Goal: Task Accomplishment & Management: Use online tool/utility

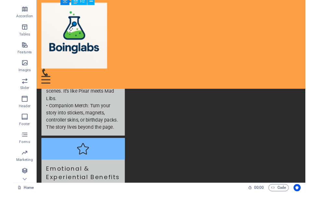
scroll to position [92, 0]
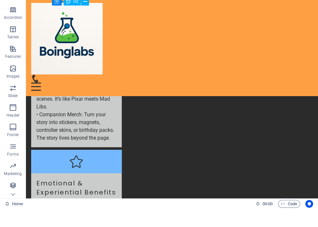
click at [12, 141] on span "Footer" at bounding box center [13, 149] width 26 height 16
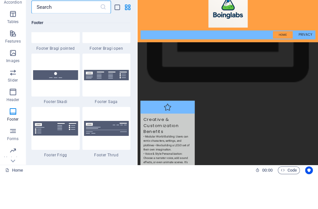
scroll to position [4593, 0]
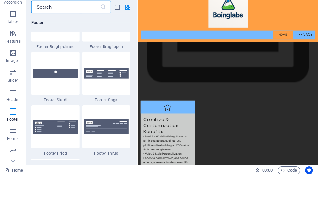
click at [98, 22] on div at bounding box center [106, 0] width 48 height 43
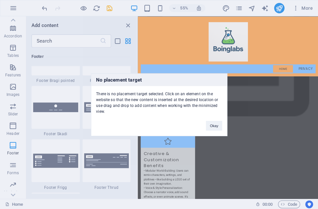
click at [209, 127] on button "Okay" at bounding box center [214, 125] width 16 height 10
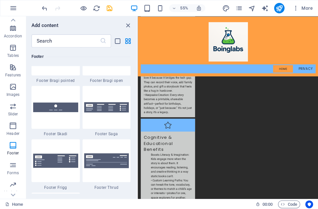
scroll to position [1884, 0]
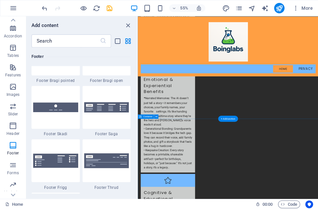
click at [52, 75] on div at bounding box center [55, 53] width 48 height 43
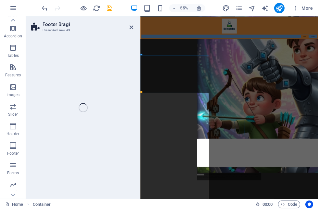
select select "%"
select select "rem"
select select "px"
select select "rem"
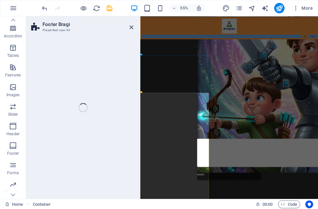
select select "rem"
select select "preset-footer-bragi-v3-triangle"
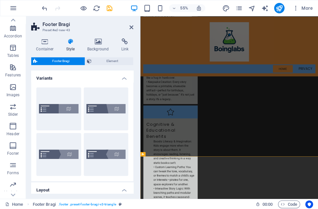
scroll to position [0, 0]
click at [124, 81] on h4 "Variants" at bounding box center [82, 76] width 102 height 12
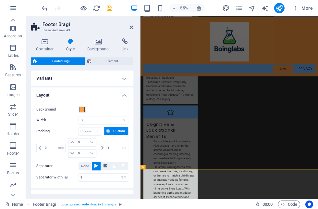
click at [74, 47] on h4 "Style" at bounding box center [71, 45] width 21 height 14
click at [44, 44] on icon at bounding box center [45, 41] width 28 height 6
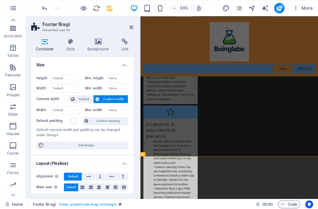
click at [96, 46] on h4 "Background" at bounding box center [99, 45] width 34 height 14
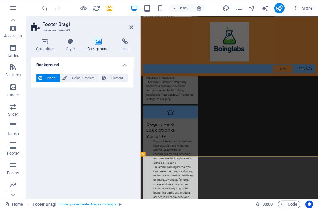
click at [79, 78] on span "Color / Gradient" at bounding box center [83, 78] width 29 height 8
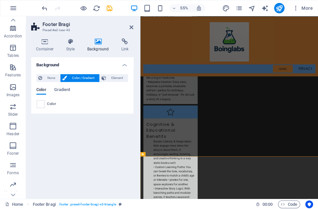
click at [44, 106] on span at bounding box center [40, 103] width 7 height 7
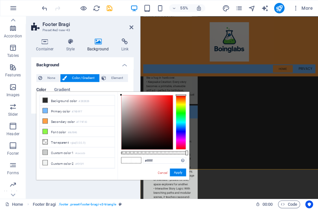
click at [49, 120] on li "Secondary color #FF9F43" at bounding box center [77, 121] width 75 height 10
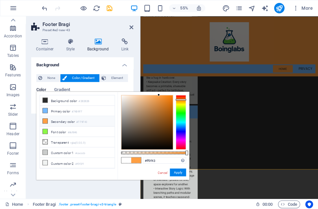
click at [47, 133] on li "Font color #8cf846" at bounding box center [77, 131] width 75 height 10
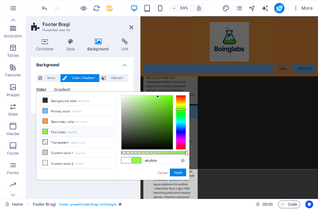
click at [47, 122] on span at bounding box center [44, 120] width 5 height 5
type input "#ff9f43"
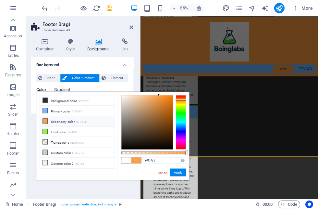
click at [178, 174] on button "Apply" at bounding box center [178, 172] width 16 height 8
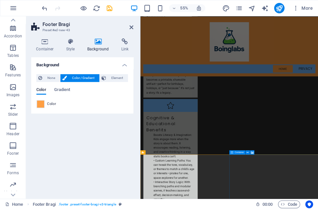
scroll to position [1995, 0]
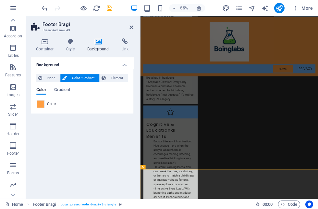
click at [131, 26] on icon at bounding box center [131, 27] width 4 height 5
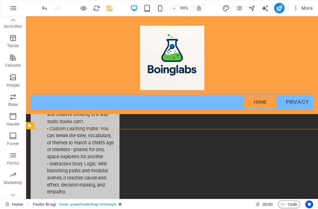
scroll to position [103, 0]
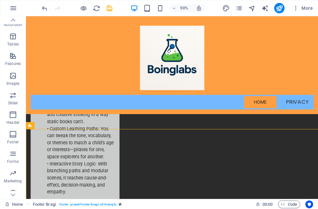
click at [12, 134] on icon "button" at bounding box center [13, 134] width 8 height 8
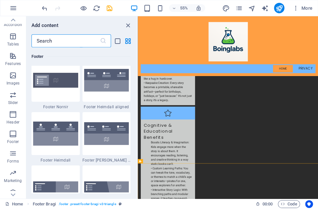
scroll to position [4443, 0]
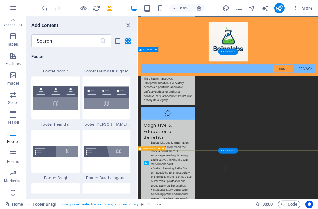
click at [151, 147] on span "Footer Bragi" at bounding box center [149, 148] width 12 height 2
click at [156, 148] on div "Footer Bragi" at bounding box center [147, 148] width 18 height 4
click at [150, 146] on div "Footer Bragi" at bounding box center [147, 148] width 18 height 4
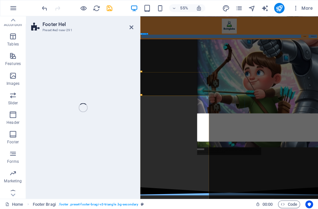
select select "%"
select select "rem"
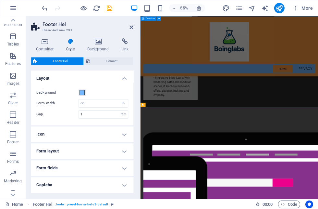
scroll to position [2156, 0]
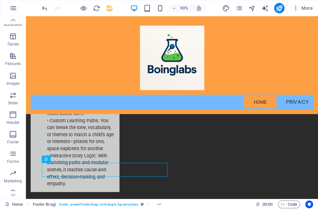
click at [81, 123] on div "Menu Home Subpage Story crafter ai Privacy Legal Notice" at bounding box center [188, 70] width 324 height 108
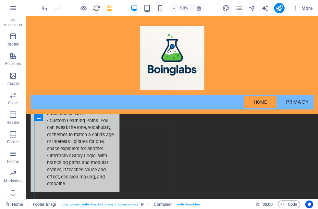
click at [77, 124] on div "Menu Home Subpage Story crafter ai Privacy Legal Notice" at bounding box center [188, 70] width 324 height 108
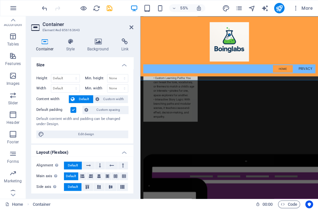
click at [45, 42] on icon at bounding box center [45, 41] width 28 height 6
click at [77, 43] on icon at bounding box center [70, 41] width 18 height 6
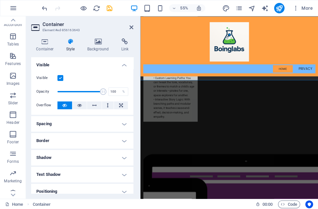
click at [40, 29] on icon at bounding box center [36, 27] width 10 height 10
click at [13, 140] on p "Footer" at bounding box center [13, 141] width 12 height 5
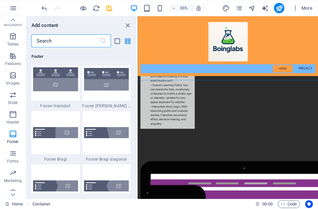
scroll to position [4457, 0]
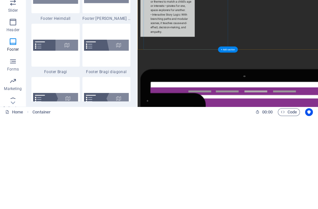
click at [226, 138] on div "+ Add section" at bounding box center [228, 141] width 20 height 6
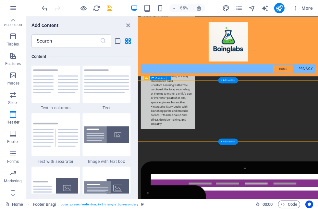
scroll to position [1194, 0]
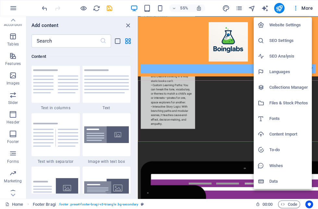
click at [239, 6] on div at bounding box center [159, 104] width 318 height 209
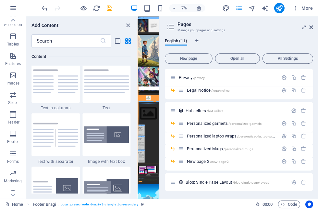
scroll to position [54, 0]
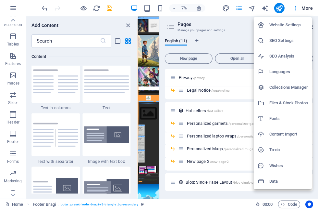
click at [291, 137] on h6 "Content Import" at bounding box center [288, 134] width 39 height 8
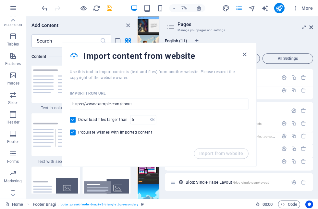
click at [251, 56] on div "Import content from website" at bounding box center [159, 56] width 194 height 26
click at [245, 53] on icon "button" at bounding box center [244, 54] width 7 height 7
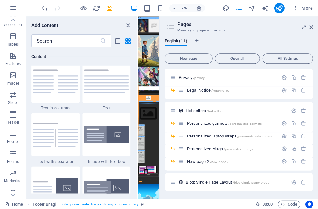
click at [313, 24] on aside "Pages Manage your pages and settings English (11) New page Open all All Setting…" at bounding box center [238, 107] width 159 height 182
click at [312, 28] on icon at bounding box center [311, 27] width 4 height 5
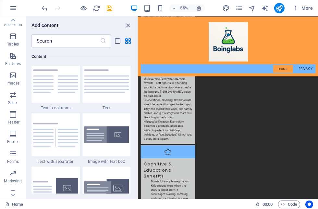
scroll to position [1932, 0]
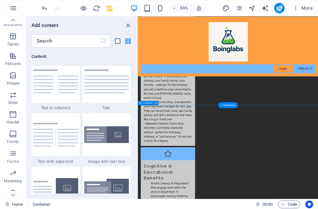
click at [149, 102] on span "Container" at bounding box center [147, 103] width 9 height 2
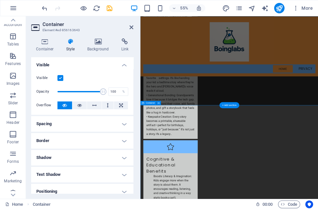
click at [150, 104] on div "Container" at bounding box center [148, 103] width 16 height 4
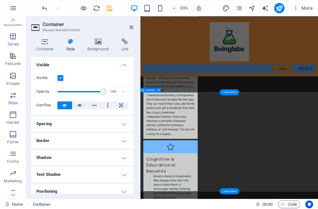
click at [63, 75] on label at bounding box center [60, 78] width 6 height 6
click at [0, 0] on input "Visible" at bounding box center [0, 0] width 0 height 0
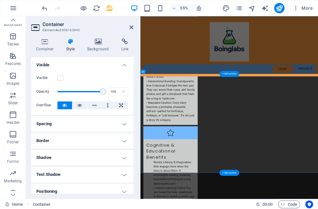
scroll to position [1967, 0]
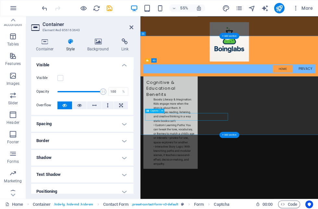
scroll to position [2078, 0]
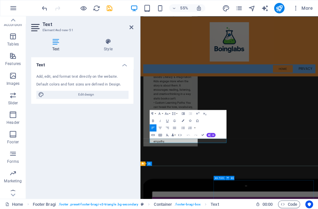
scroll to position [2107, 0]
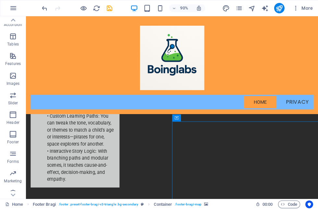
scroll to position [2163, 0]
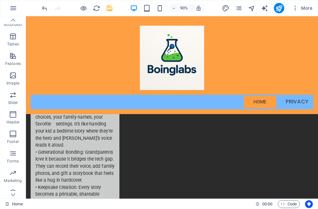
scroll to position [1921, 0]
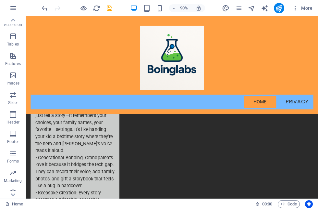
click at [224, 14] on div "90% More" at bounding box center [158, 8] width 317 height 16
select select "px"
select select "200"
select select "px"
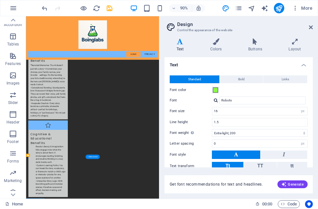
click at [294, 41] on icon at bounding box center [295, 41] width 36 height 6
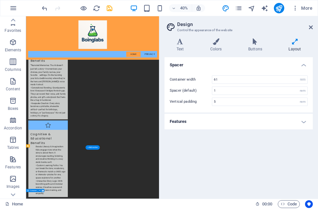
scroll to position [0, 0]
click at [16, 9] on icon "button" at bounding box center [13, 8] width 8 height 8
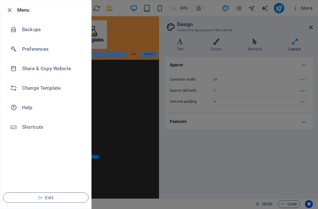
click at [25, 85] on h6 "Change Template" at bounding box center [52, 88] width 60 height 8
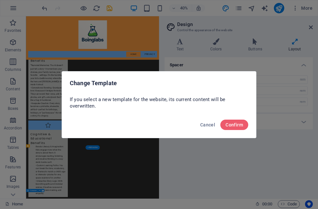
click at [232, 124] on span "Confirm" at bounding box center [234, 124] width 18 height 5
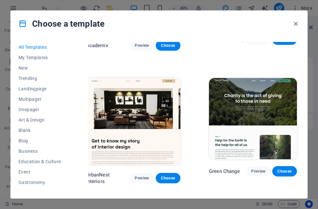
scroll to position [622, 3]
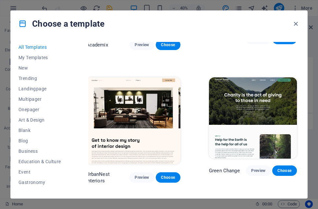
click at [24, 119] on span "Art & Design" at bounding box center [39, 119] width 42 height 5
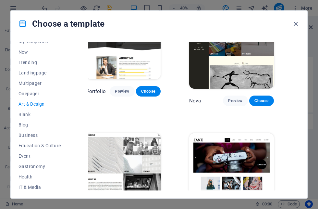
scroll to position [19, 0]
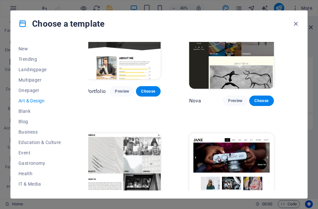
click at [24, 70] on span "Landingpage" at bounding box center [39, 69] width 42 height 5
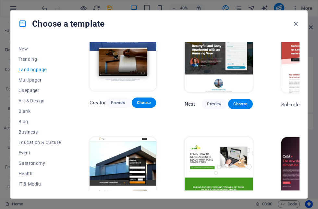
scroll to position [553, 0]
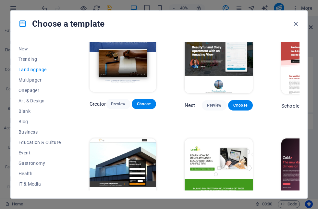
click at [138, 105] on span "Choose" at bounding box center [144, 103] width 14 height 5
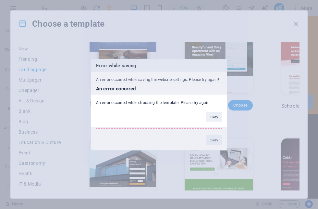
click at [216, 118] on button "Okay" at bounding box center [214, 117] width 16 height 10
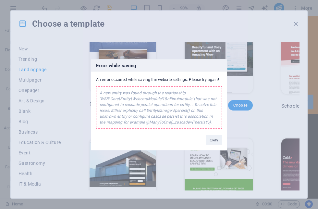
click at [221, 137] on button "Okay" at bounding box center [214, 140] width 16 height 10
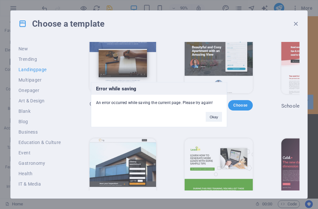
click at [215, 118] on button "Okay" at bounding box center [214, 117] width 16 height 10
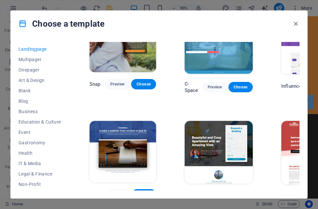
scroll to position [40, 0]
click at [26, 159] on button "IT & Media" at bounding box center [39, 163] width 42 height 10
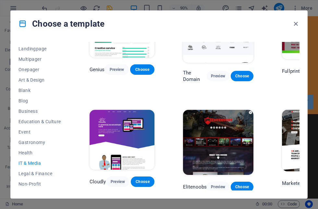
click at [26, 159] on button "IT & Media" at bounding box center [39, 163] width 42 height 10
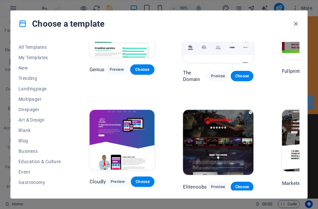
scroll to position [0, 0]
click at [46, 124] on button "Art & Design" at bounding box center [39, 119] width 42 height 10
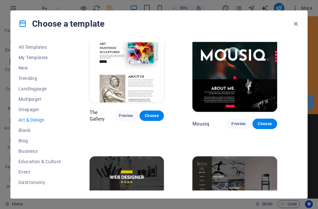
scroll to position [254, 0]
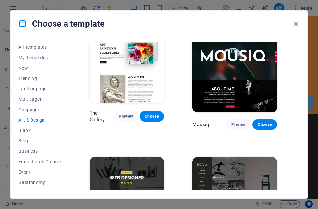
click at [22, 100] on span "Multipager" at bounding box center [39, 98] width 42 height 5
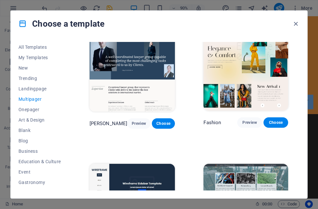
scroll to position [0, 0]
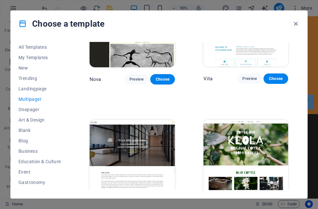
click at [41, 121] on span "Art & Design" at bounding box center [39, 119] width 42 height 5
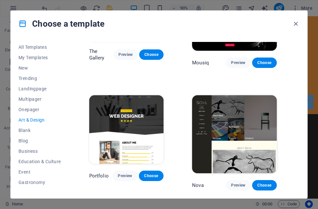
click at [28, 77] on span "Trending" at bounding box center [39, 78] width 42 height 5
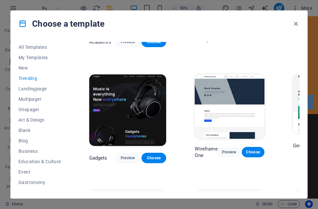
click at [28, 77] on span "Trending" at bounding box center [39, 78] width 42 height 5
click at [29, 74] on button "Trending" at bounding box center [39, 78] width 42 height 10
click at [24, 70] on span "New" at bounding box center [39, 67] width 42 height 5
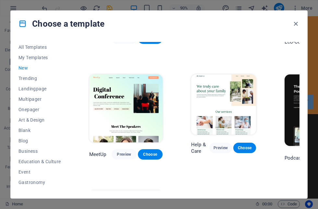
click at [25, 91] on span "Landingpage" at bounding box center [39, 88] width 42 height 5
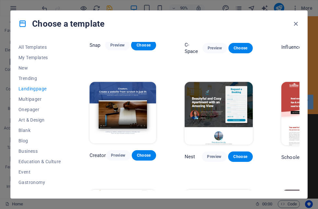
click at [144, 150] on button "Choose" at bounding box center [144, 155] width 24 height 10
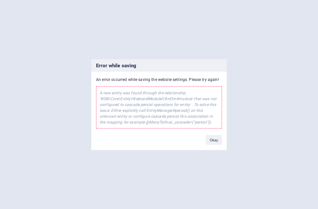
click at [220, 139] on button "Okay" at bounding box center [214, 140] width 16 height 10
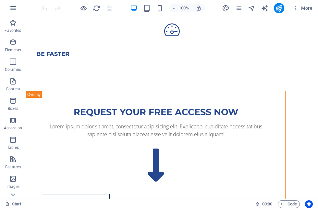
scroll to position [425, 0]
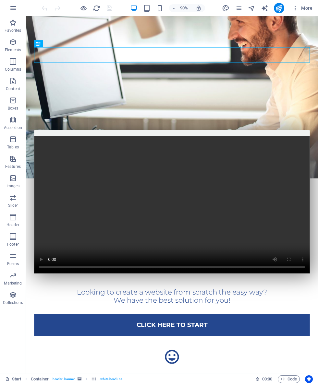
scroll to position [59, 0]
